Goal: Information Seeking & Learning: Learn about a topic

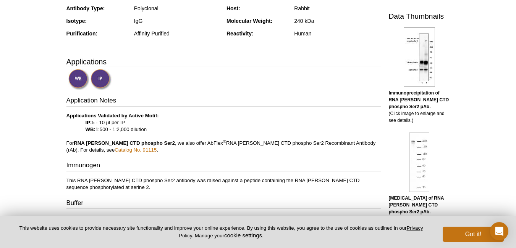
scroll to position [229, 0]
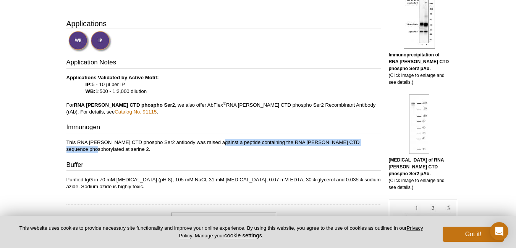
drag, startPoint x: 211, startPoint y: 144, endPoint x: 364, endPoint y: 145, distance: 153.4
click at [364, 145] on p "This RNA [PERSON_NAME] CTD phospho Ser2 antibody was raised against a peptide c…" at bounding box center [223, 146] width 315 height 14
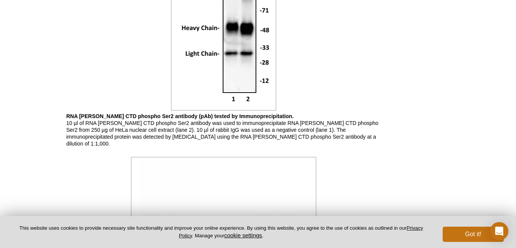
scroll to position [534, 0]
drag, startPoint x: 98, startPoint y: 123, endPoint x: 133, endPoint y: 124, distance: 35.5
click at [116, 123] on p "RNA [PERSON_NAME] CTD phospho Ser2 antibody (pAb) tested by Immunoprecipitation…" at bounding box center [223, 130] width 315 height 34
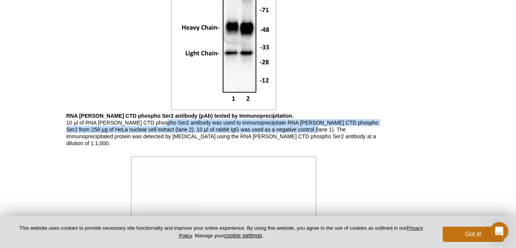
drag, startPoint x: 161, startPoint y: 124, endPoint x: 287, endPoint y: 131, distance: 126.1
click at [287, 131] on p "RNA [PERSON_NAME] CTD phospho Ser2 antibody (pAb) tested by Immunoprecipitation…" at bounding box center [223, 130] width 315 height 34
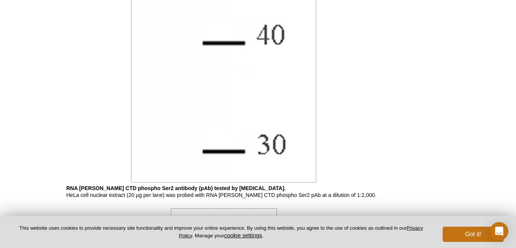
scroll to position [1107, 0]
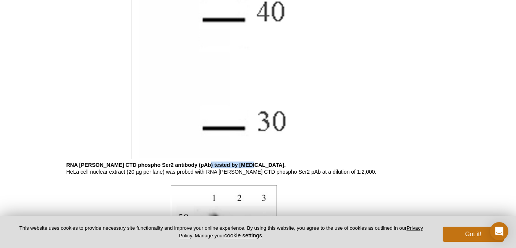
drag, startPoint x: 196, startPoint y: 157, endPoint x: 239, endPoint y: 158, distance: 42.4
click at [239, 162] on b "RNA [PERSON_NAME] CTD phospho Ser2 antibody (pAb) tested by [MEDICAL_DATA]." at bounding box center [175, 165] width 219 height 6
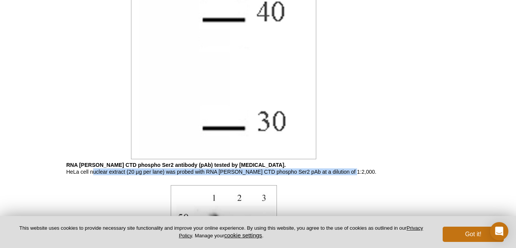
drag, startPoint x: 94, startPoint y: 165, endPoint x: 342, endPoint y: 168, distance: 248.9
click at [342, 168] on p "RNA [PERSON_NAME] CTD phospho Ser2 antibody (pAb) tested by [MEDICAL_DATA]. HeL…" at bounding box center [223, 169] width 315 height 14
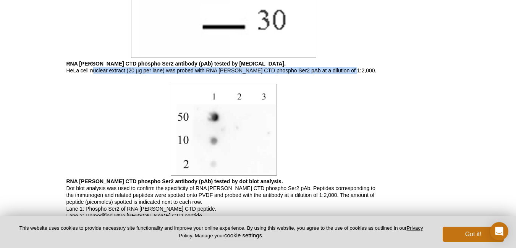
scroll to position [1221, 0]
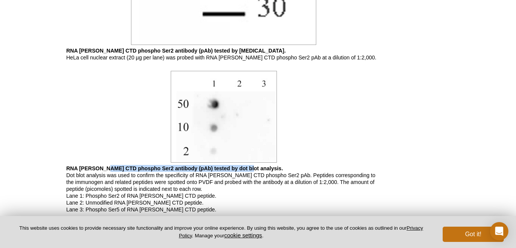
drag, startPoint x: 116, startPoint y: 163, endPoint x: 208, endPoint y: 182, distance: 94.2
click at [240, 165] on p "RNA [PERSON_NAME] CTD phospho Ser2 antibody (pAb) tested by dot blot analysis. …" at bounding box center [223, 189] width 315 height 48
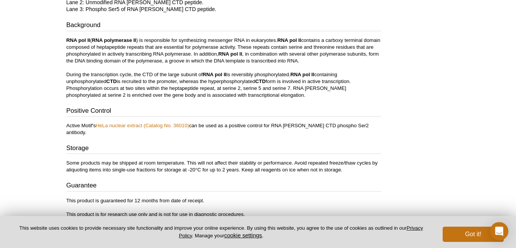
scroll to position [1374, 0]
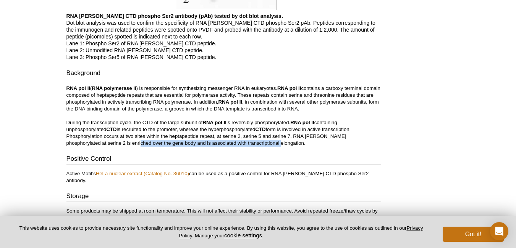
drag, startPoint x: 109, startPoint y: 136, endPoint x: 234, endPoint y: 137, distance: 125.6
click at [234, 137] on p "RNA [PERSON_NAME] ( RNA polymerase II ) is responsible for synthesizing messeng…" at bounding box center [223, 116] width 315 height 62
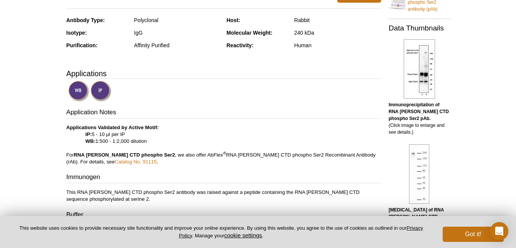
scroll to position [216, 0]
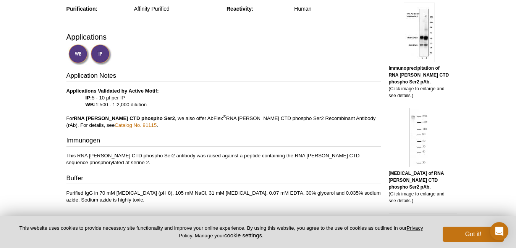
click at [150, 104] on p "Applications Validated by Active Motif: IP: 5 - 10 µl per IP WB: 1:500 - 1:2,00…" at bounding box center [223, 108] width 315 height 41
drag, startPoint x: 239, startPoint y: 119, endPoint x: 290, endPoint y: 119, distance: 51.9
click at [290, 119] on p "Applications Validated by Active Motif: IP: 5 - 10 µl per IP WB: 1:500 - 1:2,00…" at bounding box center [223, 108] width 315 height 41
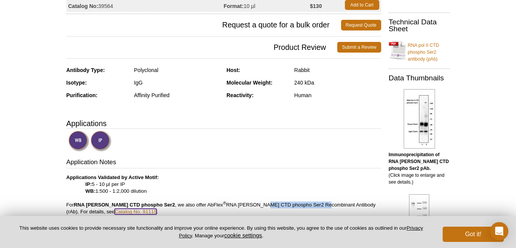
scroll to position [0, 0]
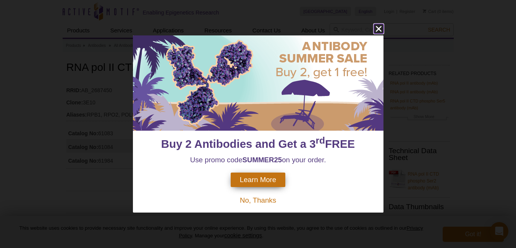
click at [379, 28] on icon "close" at bounding box center [378, 29] width 6 height 6
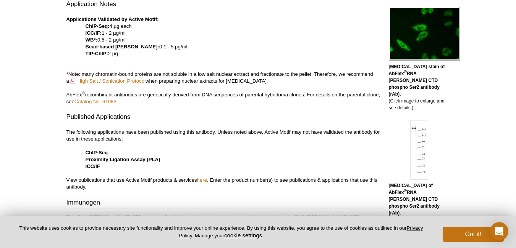
scroll to position [224, 0]
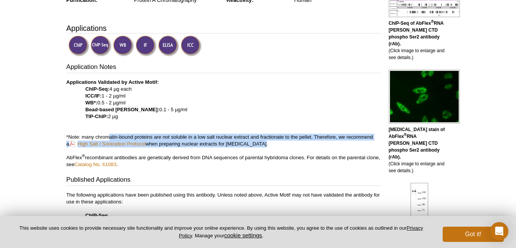
drag, startPoint x: 112, startPoint y: 136, endPoint x: 259, endPoint y: 147, distance: 147.7
click at [259, 147] on p "Applications Validated by Active Motif: ChIP-Seq: 4 µg each ICC/IF: 1 - 2 µg/ml…" at bounding box center [223, 123] width 315 height 89
click at [258, 147] on p "Applications Validated by Active Motif: ChIP-Seq: 4 µg each ICC/IF: 1 - 2 µg/ml…" at bounding box center [223, 123] width 315 height 89
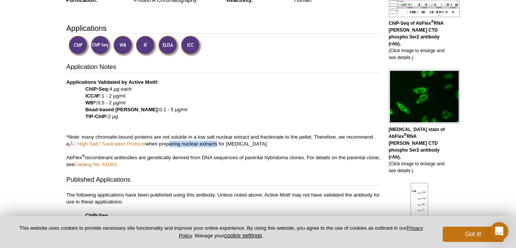
drag, startPoint x: 166, startPoint y: 145, endPoint x: 213, endPoint y: 145, distance: 47.0
click at [213, 145] on p "Applications Validated by Active Motif: ChIP-Seq: 4 µg each ICC/IF: 1 - 2 µg/ml…" at bounding box center [223, 123] width 315 height 89
